Goal: Transaction & Acquisition: Purchase product/service

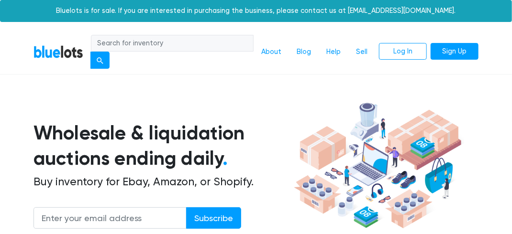
click at [145, 39] on input "search" at bounding box center [172, 43] width 163 height 17
type input "cabinets"
click at [90, 52] on button "submit" at bounding box center [99, 60] width 19 height 17
click at [172, 44] on input "search" at bounding box center [172, 43] width 163 height 17
type input "cabinets"
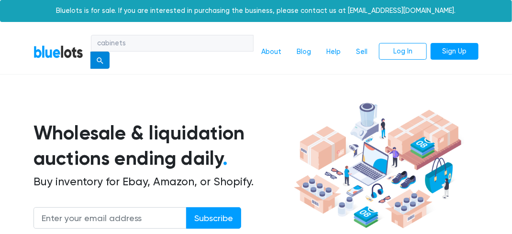
click at [96, 57] on button "submit" at bounding box center [99, 60] width 19 height 17
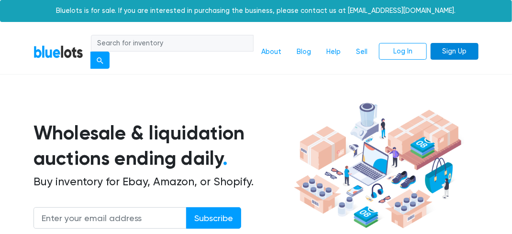
click at [453, 50] on link "Sign Up" at bounding box center [454, 51] width 48 height 17
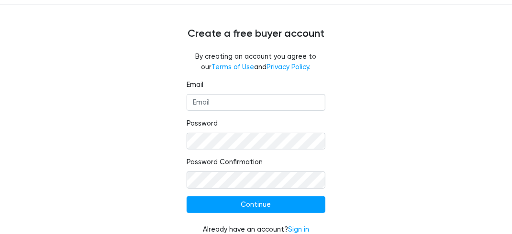
scroll to position [57, 0]
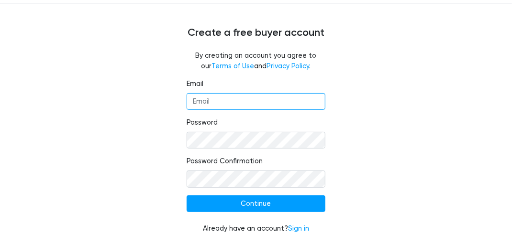
type input "[EMAIL_ADDRESS][DOMAIN_NAME]"
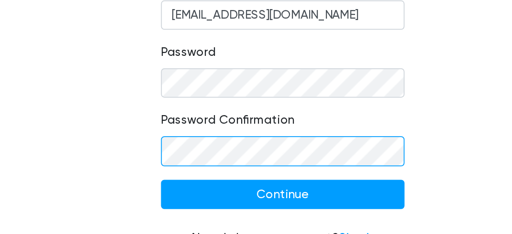
scroll to position [52, 0]
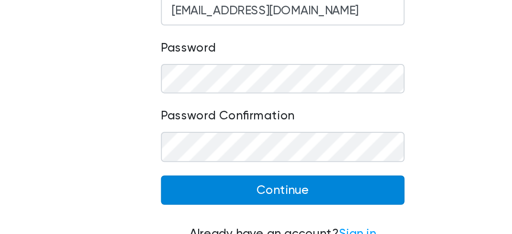
click at [234, 207] on input "Continue" at bounding box center [255, 209] width 139 height 17
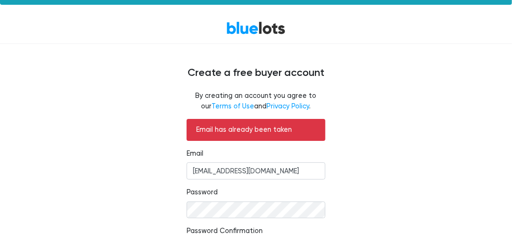
scroll to position [98, 0]
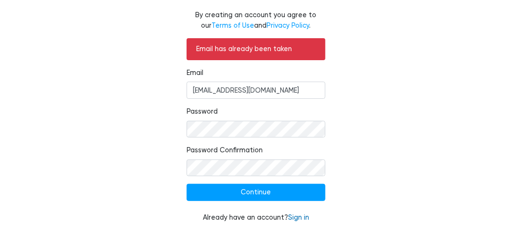
click at [296, 218] on link "Sign in" at bounding box center [298, 218] width 21 height 8
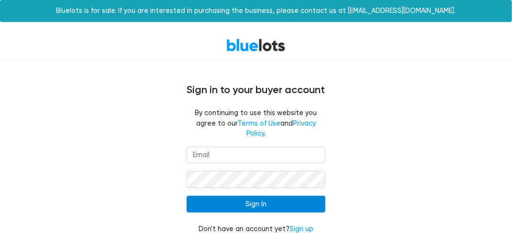
type input "[EMAIL_ADDRESS][DOMAIN_NAME]"
click at [245, 196] on input "Sign In" at bounding box center [255, 204] width 139 height 17
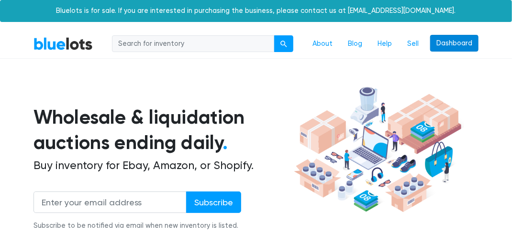
click at [446, 46] on link "Dashboard" at bounding box center [454, 43] width 48 height 17
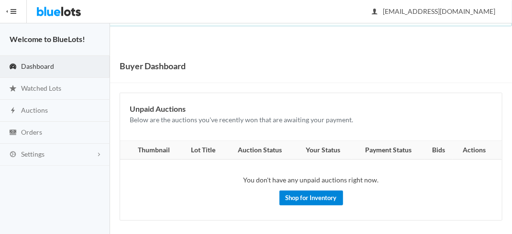
click at [316, 196] on link "Shop for Inventory" at bounding box center [311, 198] width 64 height 15
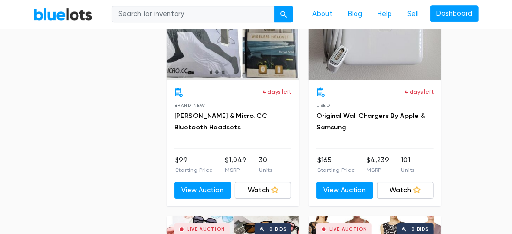
scroll to position [2218, 0]
click at [341, 184] on link "View Auction" at bounding box center [344, 190] width 57 height 17
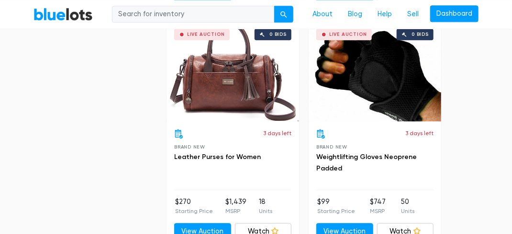
scroll to position [3362, 0]
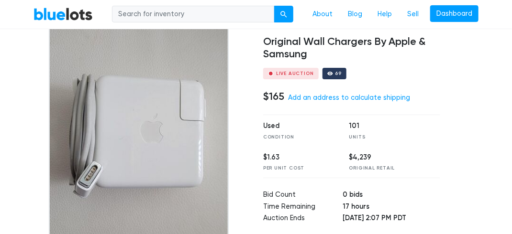
scroll to position [67, 0]
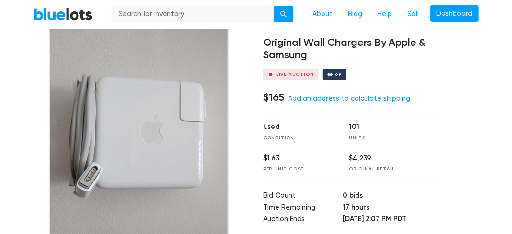
click at [181, 130] on img at bounding box center [139, 141] width 180 height 239
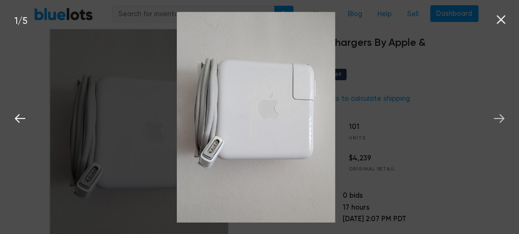
click at [494, 119] on icon at bounding box center [499, 118] width 11 height 9
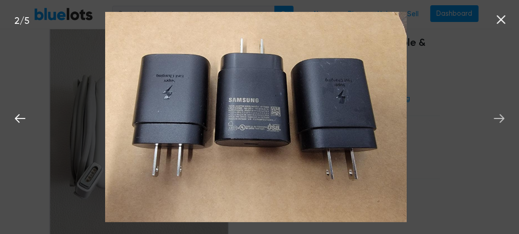
click at [494, 119] on icon at bounding box center [499, 118] width 11 height 9
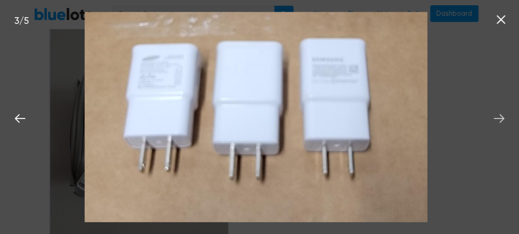
click at [494, 119] on icon at bounding box center [499, 118] width 11 height 9
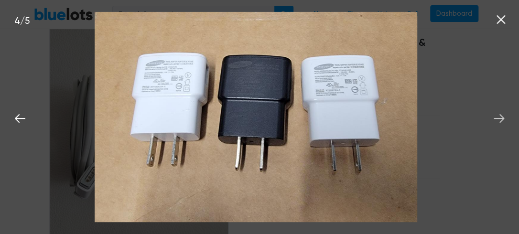
click at [494, 119] on icon at bounding box center [499, 118] width 11 height 9
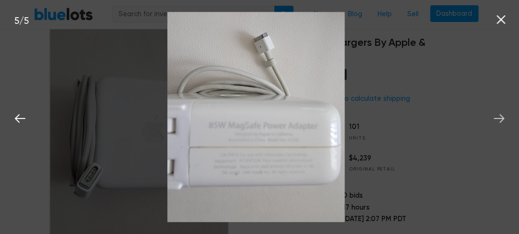
click at [494, 119] on icon at bounding box center [499, 118] width 11 height 9
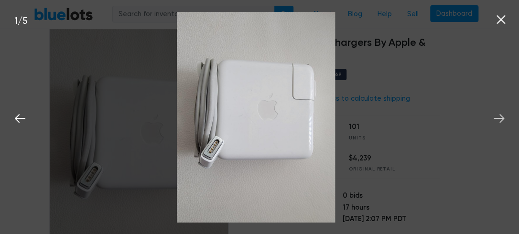
click at [494, 119] on icon at bounding box center [499, 118] width 11 height 9
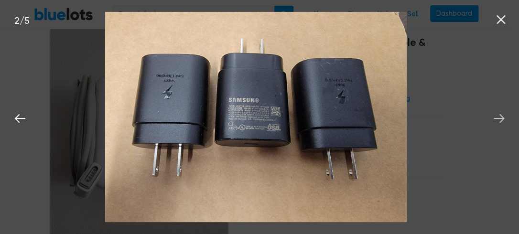
click at [494, 119] on icon at bounding box center [499, 118] width 11 height 9
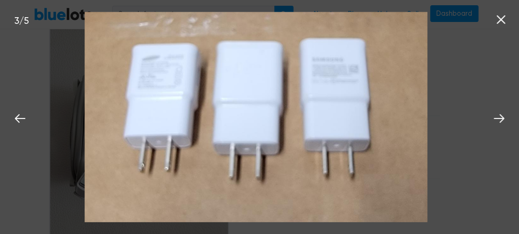
click at [499, 17] on icon at bounding box center [501, 19] width 9 height 9
